Goal: Use online tool/utility

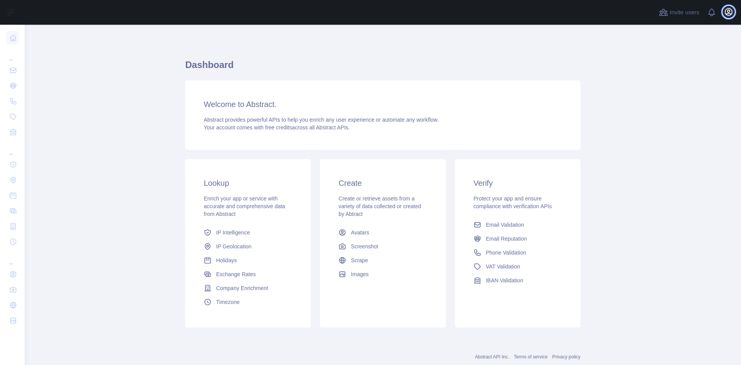
click at [729, 8] on icon "button" at bounding box center [728, 11] width 9 height 9
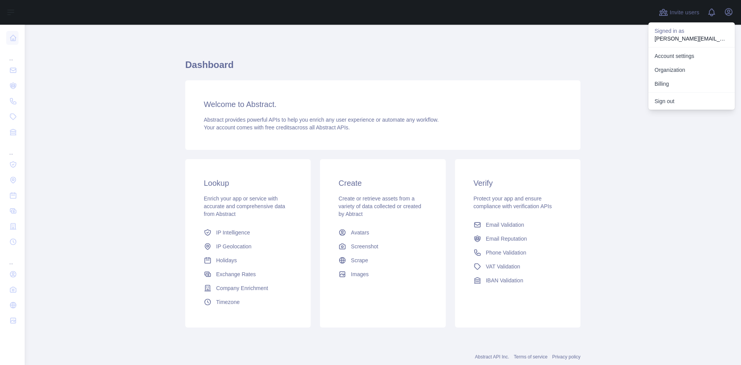
click at [631, 173] on main "Dashboard Welcome to Abstract. Abstract provides powerful APIs to help you enri…" at bounding box center [383, 195] width 716 height 340
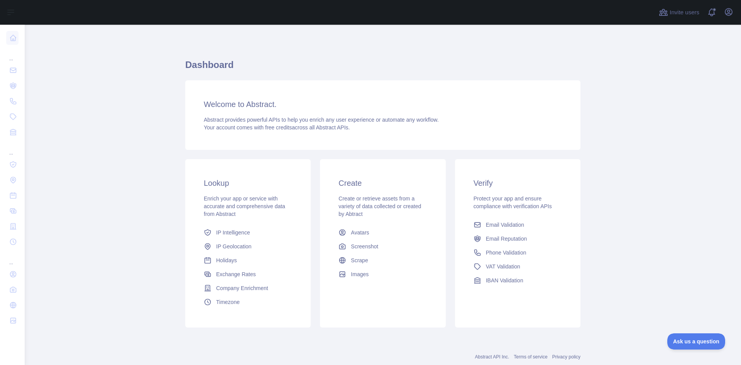
click at [240, 104] on h3 "Welcome to Abstract." at bounding box center [383, 104] width 358 height 11
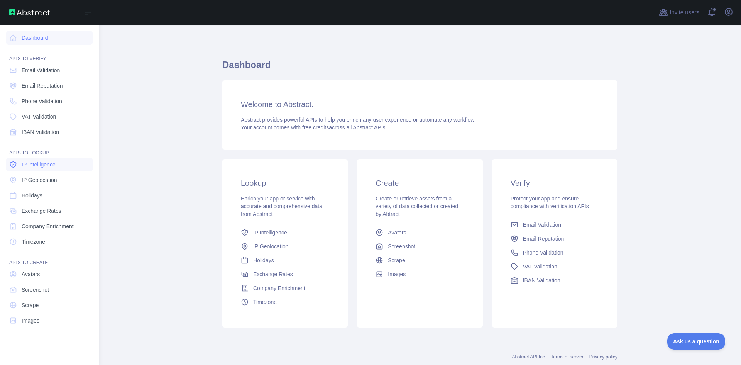
click at [53, 168] on span "IP Intelligence" at bounding box center [39, 165] width 34 height 8
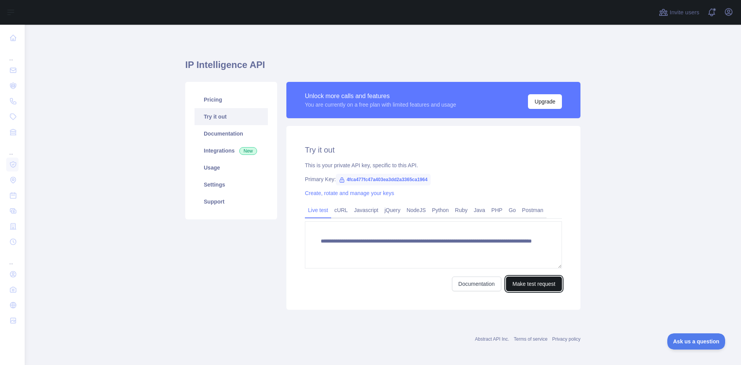
click at [517, 287] on button "Make test request" at bounding box center [534, 283] width 56 height 15
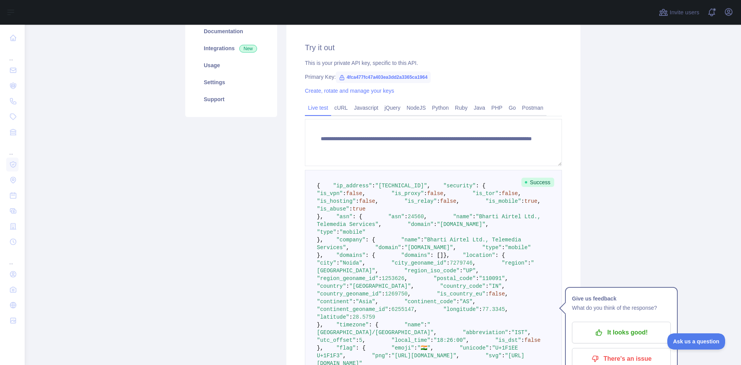
scroll to position [116, 0]
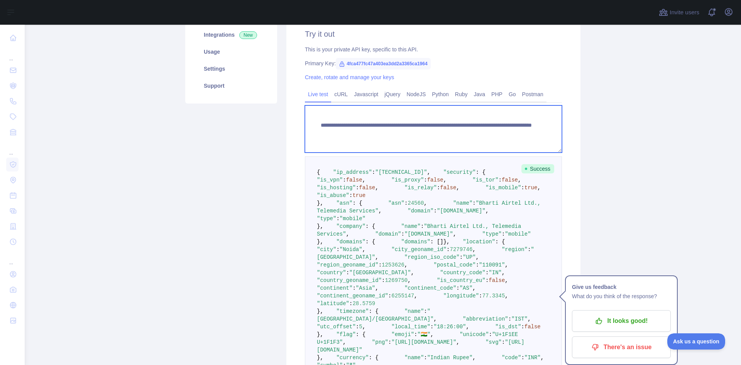
drag, startPoint x: 501, startPoint y: 133, endPoint x: 462, endPoint y: 133, distance: 38.6
click at [462, 133] on textarea "**********" at bounding box center [433, 128] width 257 height 47
paste textarea "**********"
paste textarea "**"
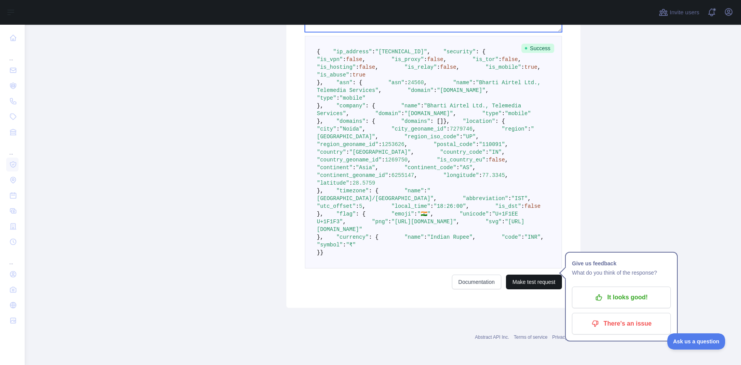
type textarea "**********"
click at [528, 289] on button "Make test request" at bounding box center [534, 281] width 56 height 15
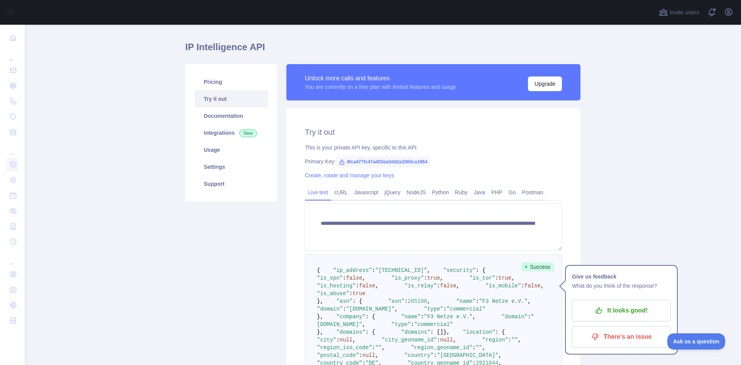
scroll to position [0, 0]
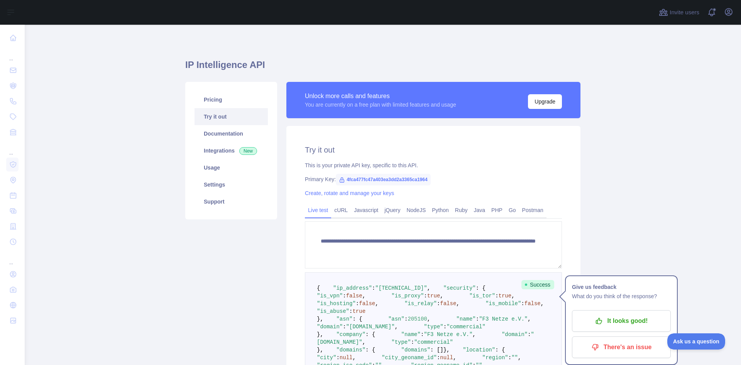
drag, startPoint x: 439, startPoint y: 210, endPoint x: 466, endPoint y: 247, distance: 46.1
click at [439, 210] on link "Python" at bounding box center [440, 210] width 23 height 12
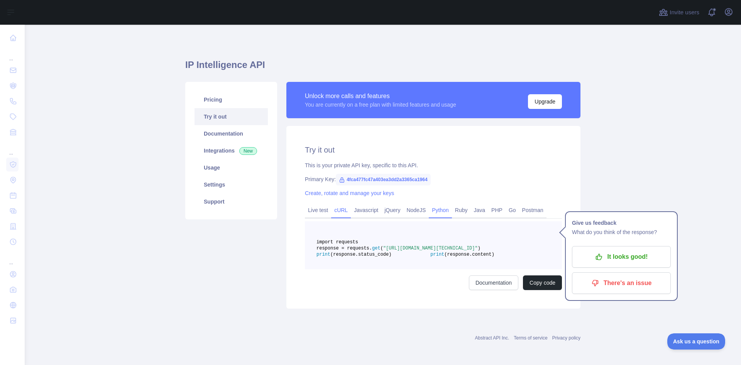
click at [341, 212] on link "cURL" at bounding box center [341, 210] width 20 height 12
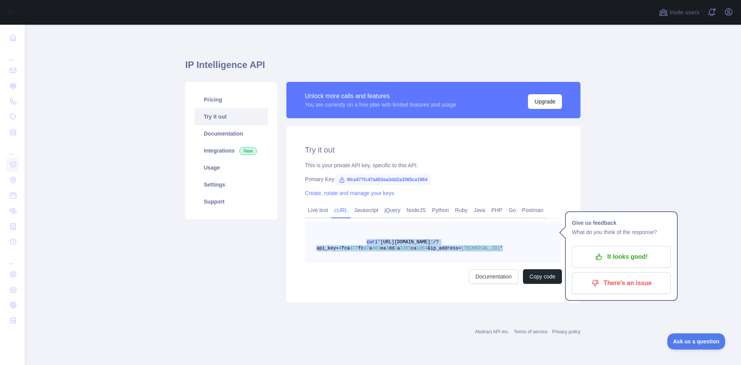
drag, startPoint x: 492, startPoint y: 250, endPoint x: 362, endPoint y: 245, distance: 130.6
click at [362, 245] on pre "curl '[URL][DOMAIN_NAME] 1 /?api_key= 4 fca 477 fc 47 a 403 ea 3 dd 2 a 3365 ca…" at bounding box center [433, 242] width 257 height 42
copy span "curl '[URL][DOMAIN_NAME] 1 /?api_key= 4 fca 477 fc 47 a 403 ea 3 dd 2 a 3365 ca…"
click at [451, 184] on div "Try it out This is your private API key, specific to this API. Primary Key: 4fc…" at bounding box center [433, 214] width 294 height 176
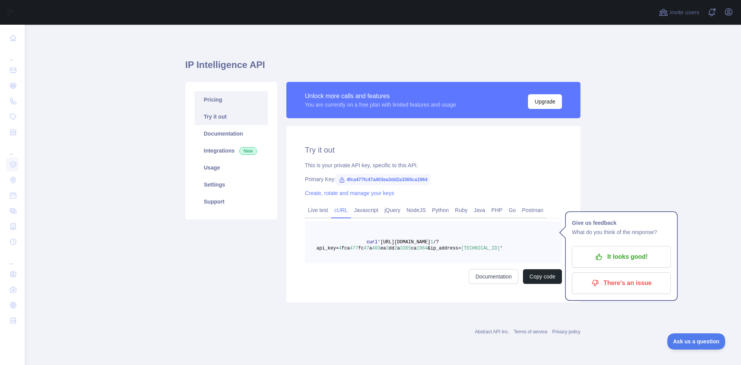
click at [220, 100] on link "Pricing" at bounding box center [231, 99] width 73 height 17
